Goal: Find specific page/section: Find specific page/section

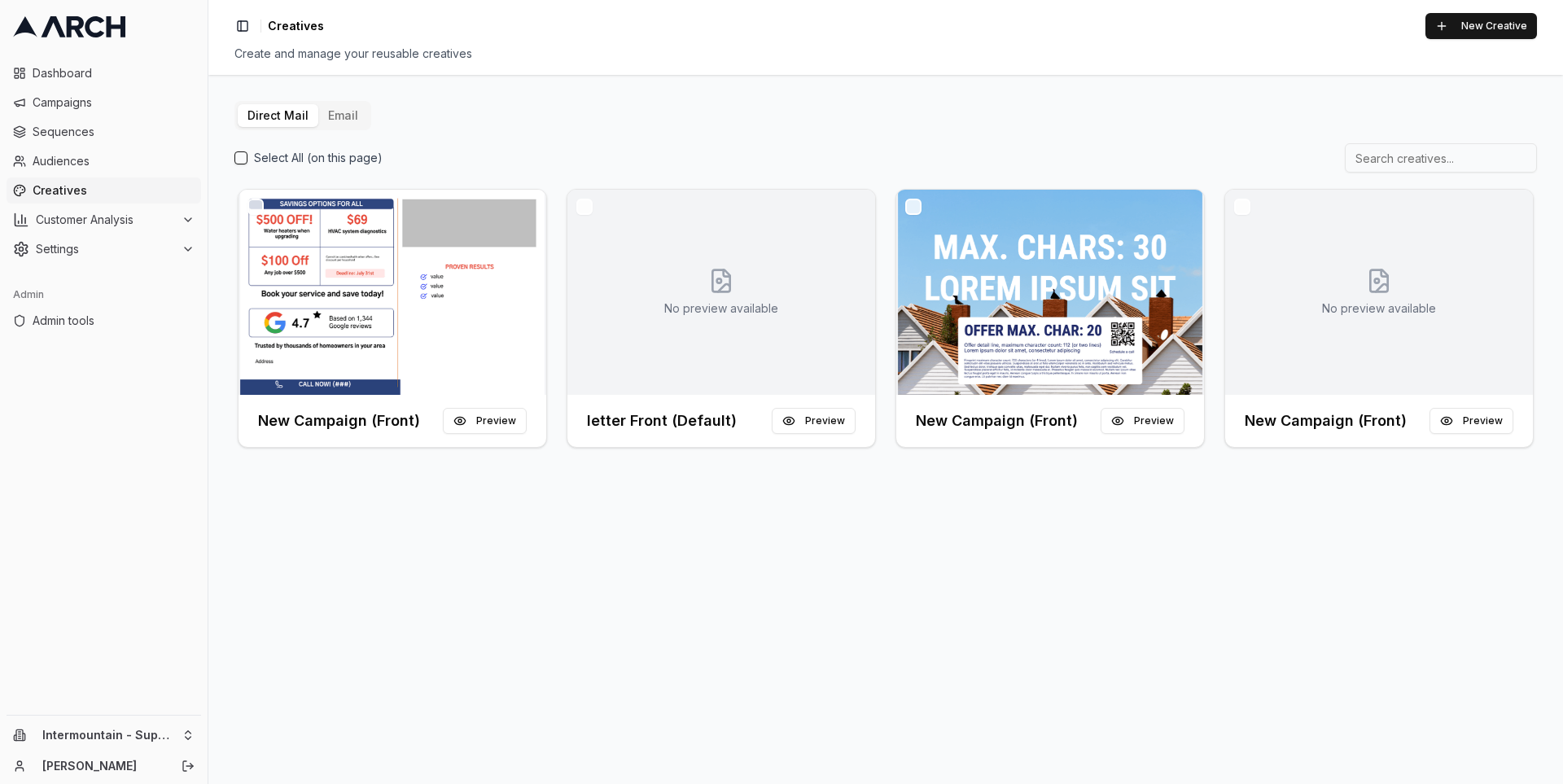
click at [342, 117] on button "Email" at bounding box center [343, 115] width 50 height 23
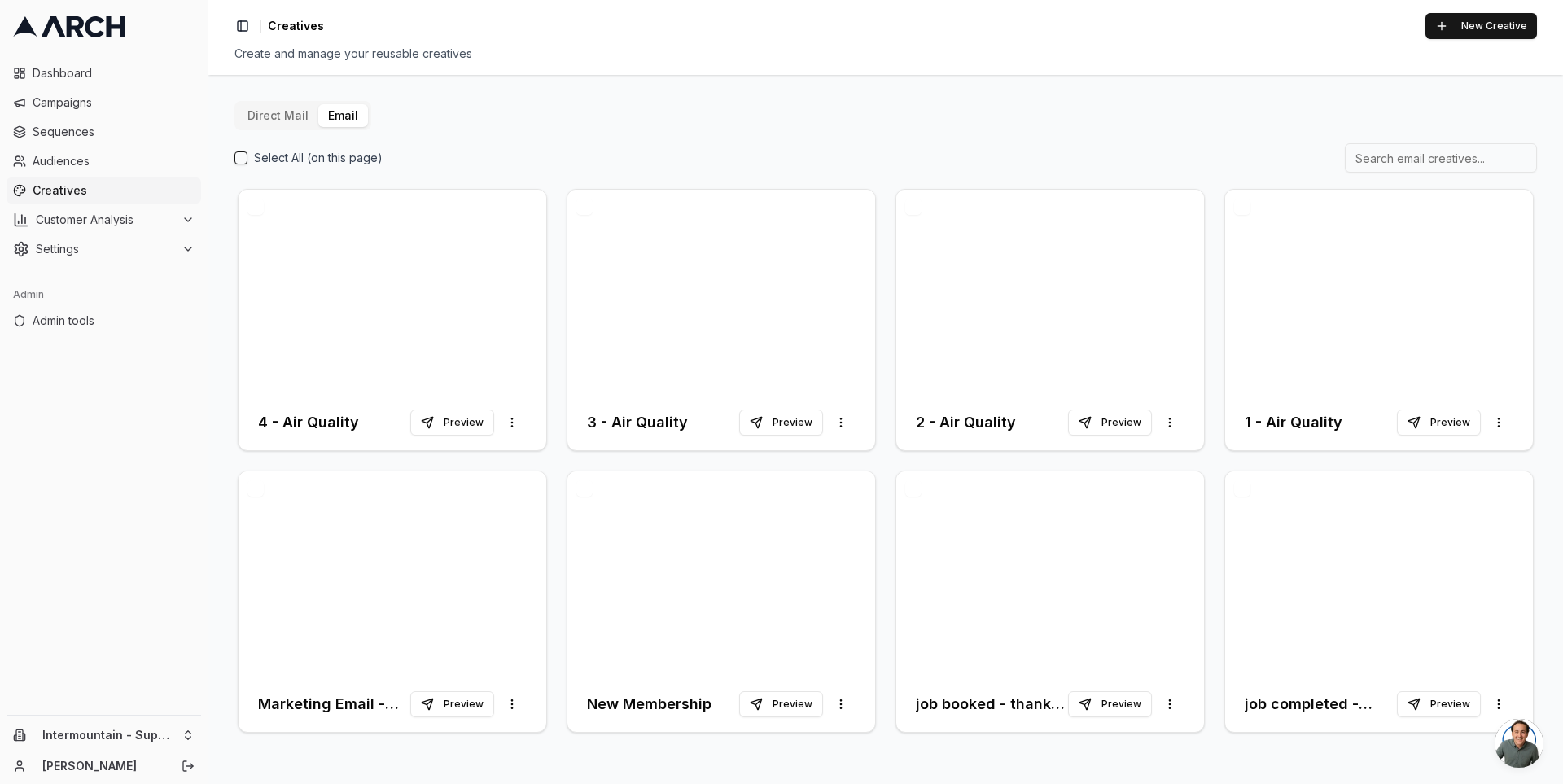
click at [210, 213] on div "Direct Mail Email Select All (on this page) 4 - Air Quality Preview More option…" at bounding box center [885, 429] width 1354 height 708
click at [184, 726] on html "Dashboard Campaigns Sequences Audiences Creatives Customer Analysis Settings Ad…" at bounding box center [782, 392] width 1563 height 784
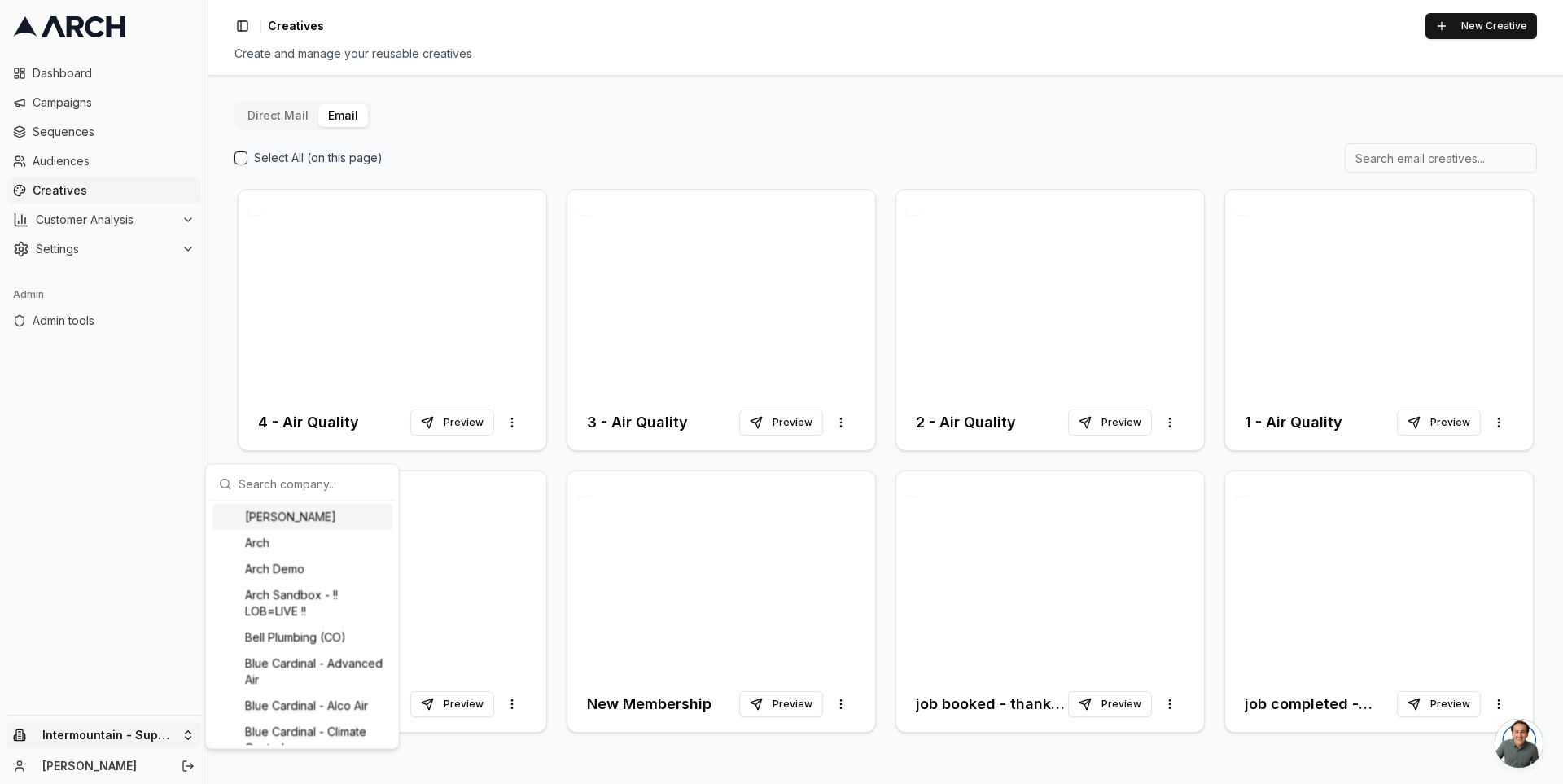
click at [264, 484] on input "text" at bounding box center [312, 483] width 148 height 33
type input "s"
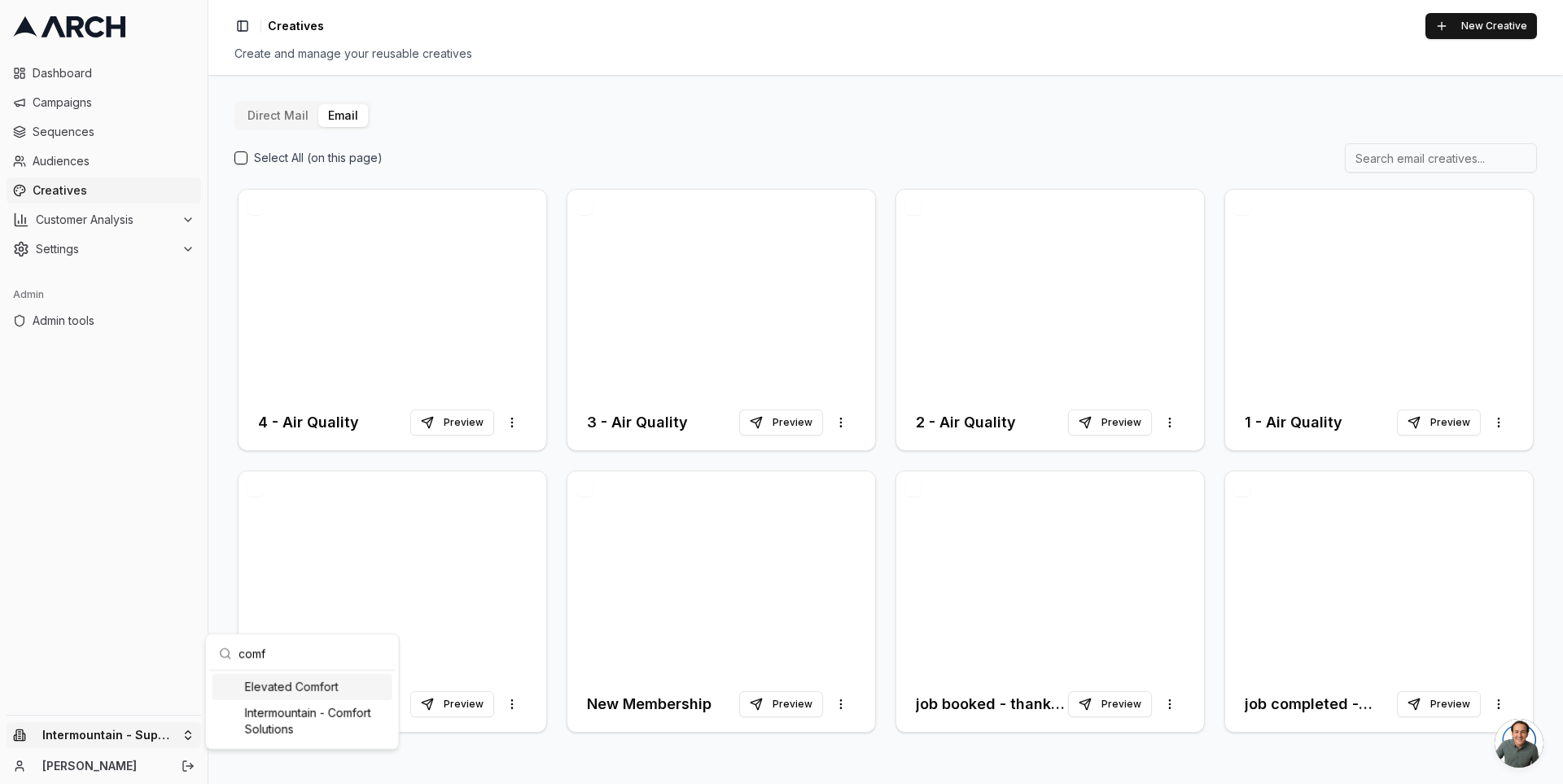
type input "comfo"
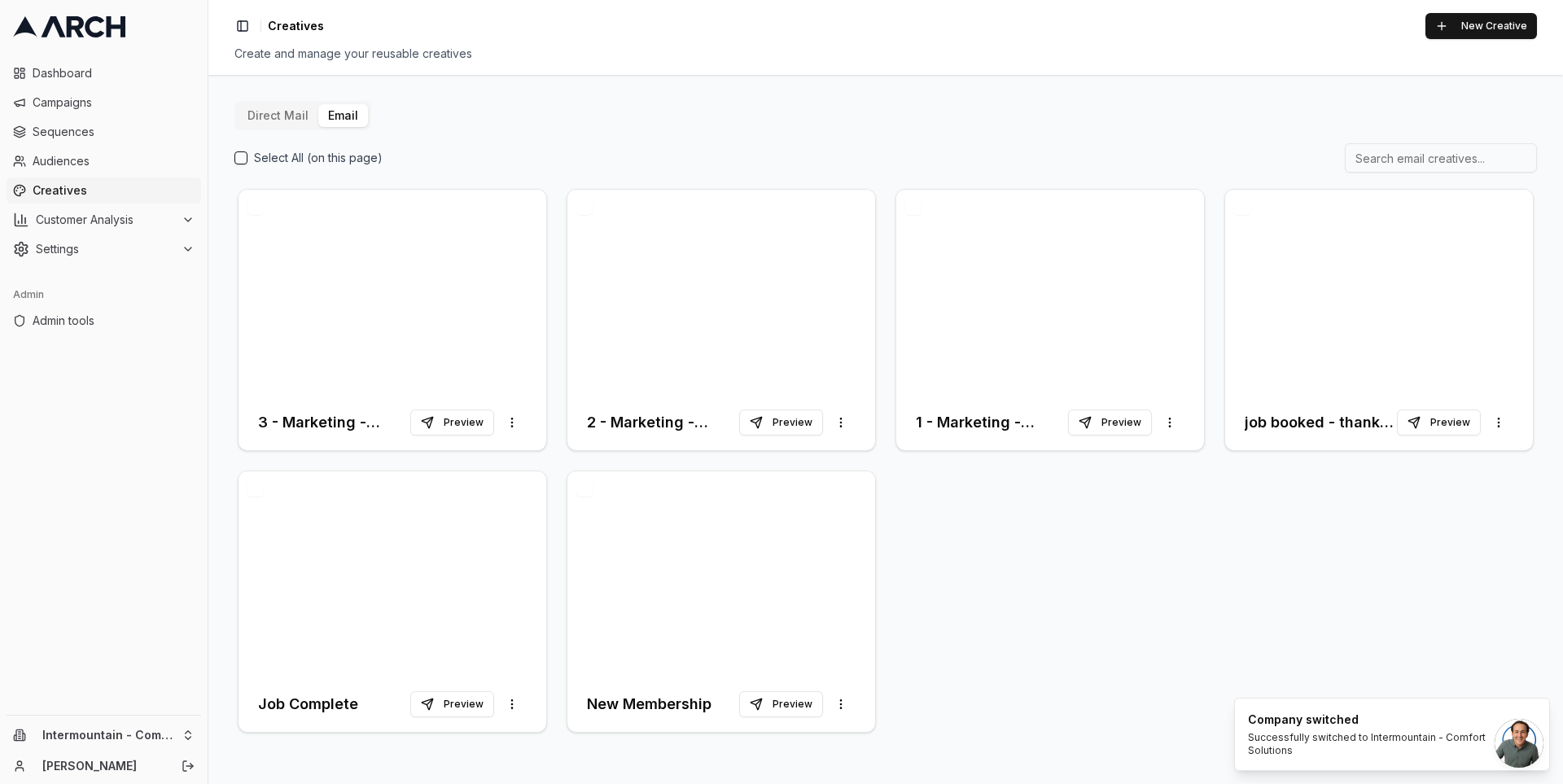
click at [262, 117] on button "Direct Mail" at bounding box center [277, 115] width 81 height 23
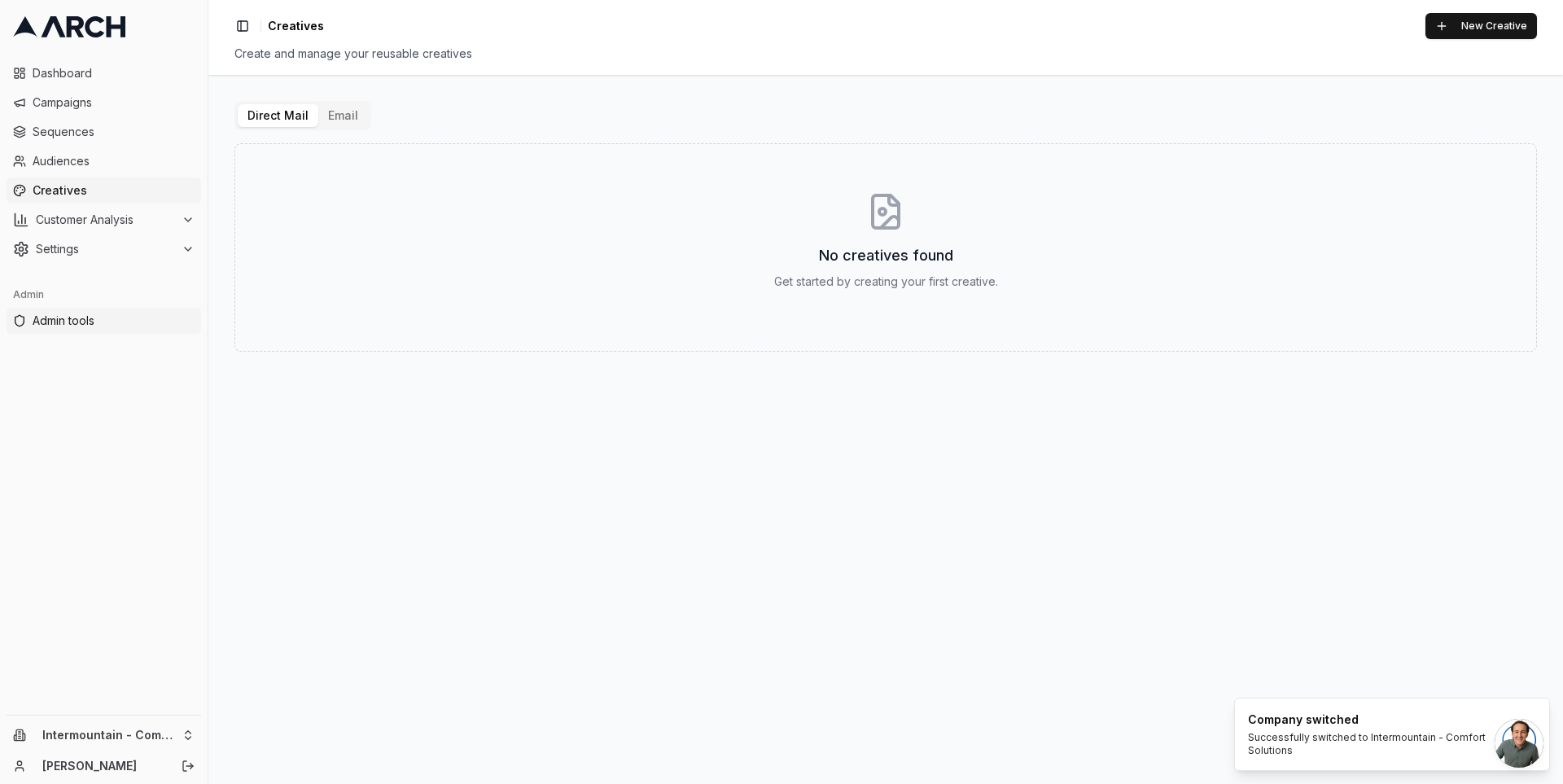
click at [102, 327] on span "Admin tools" at bounding box center [114, 320] width 162 height 16
